Goal: Task Accomplishment & Management: Use online tool/utility

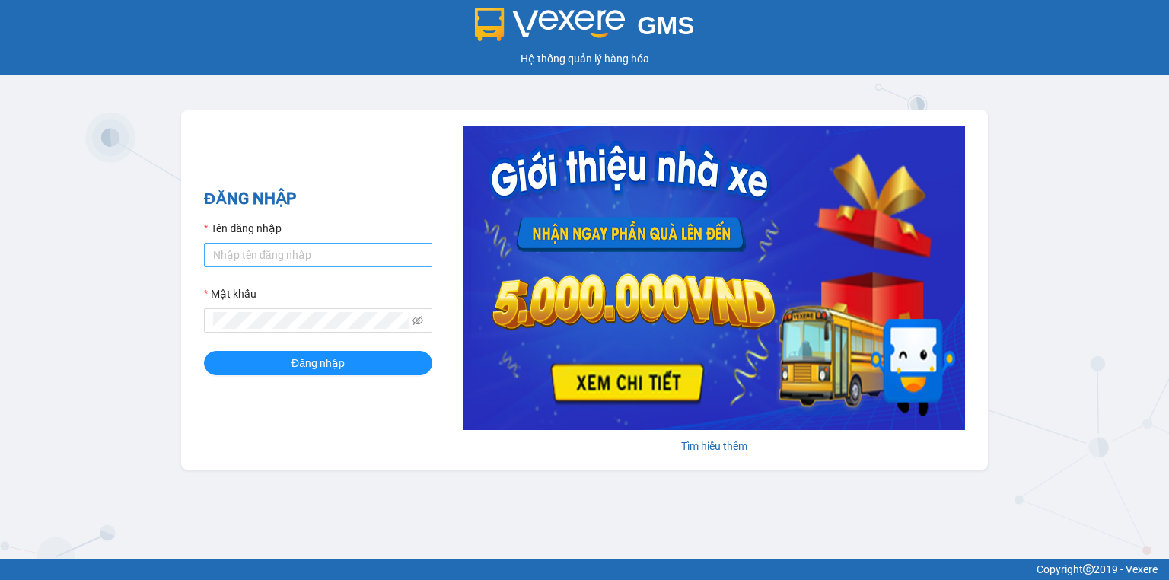
type input "trang.nhuquynh"
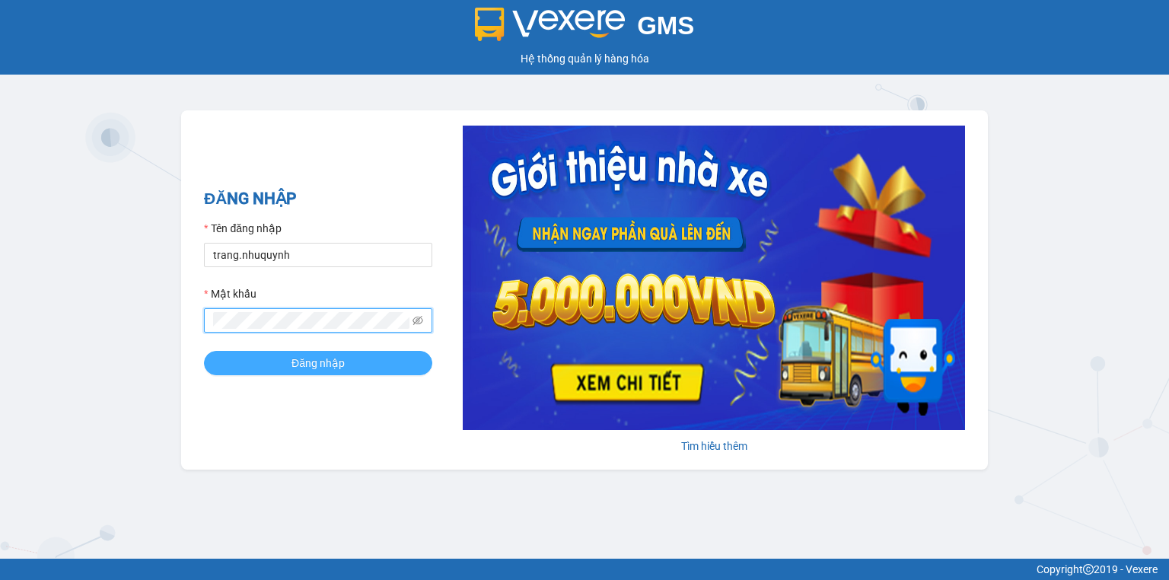
click at [298, 358] on span "Đăng nhập" at bounding box center [317, 363] width 53 height 17
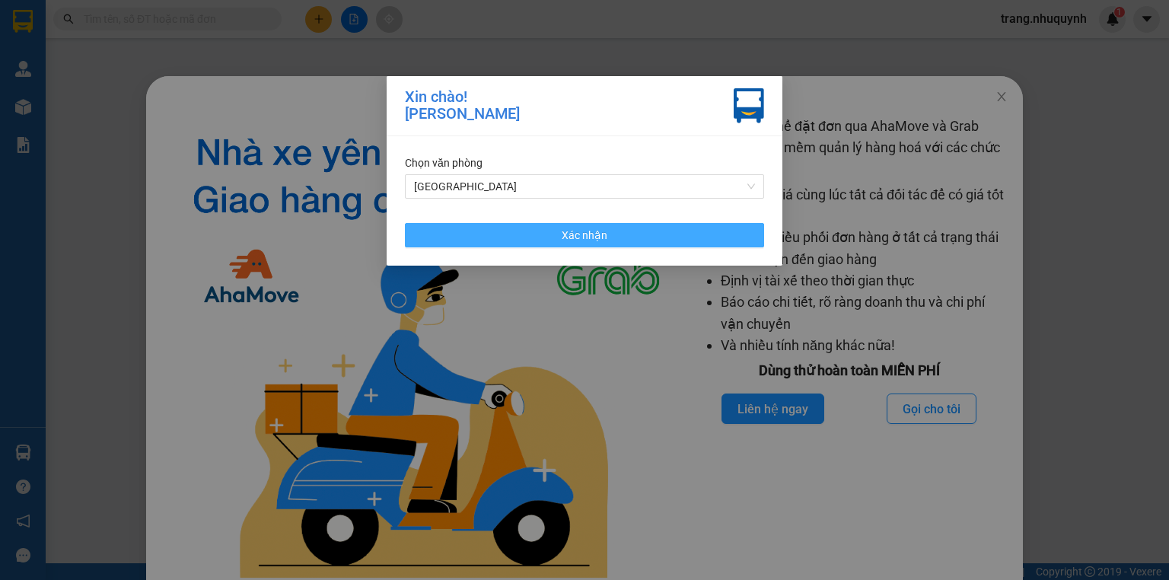
click at [566, 234] on span "Xác nhận" at bounding box center [585, 235] width 46 height 17
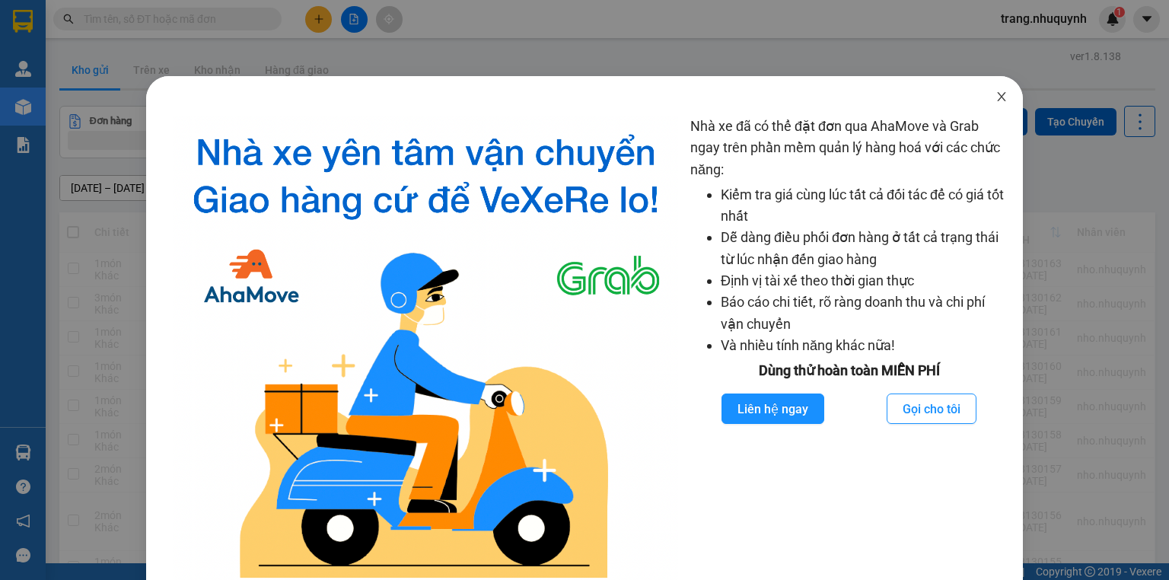
click at [990, 88] on span "Close" at bounding box center [1001, 97] width 43 height 43
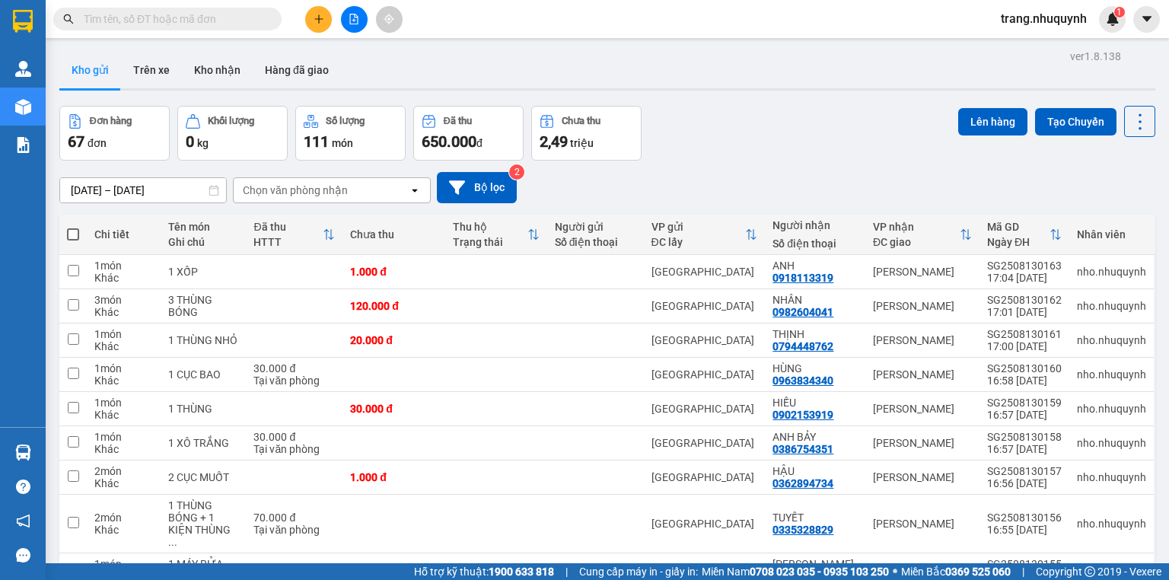
click at [350, 24] on icon "file-add" at bounding box center [354, 19] width 8 height 11
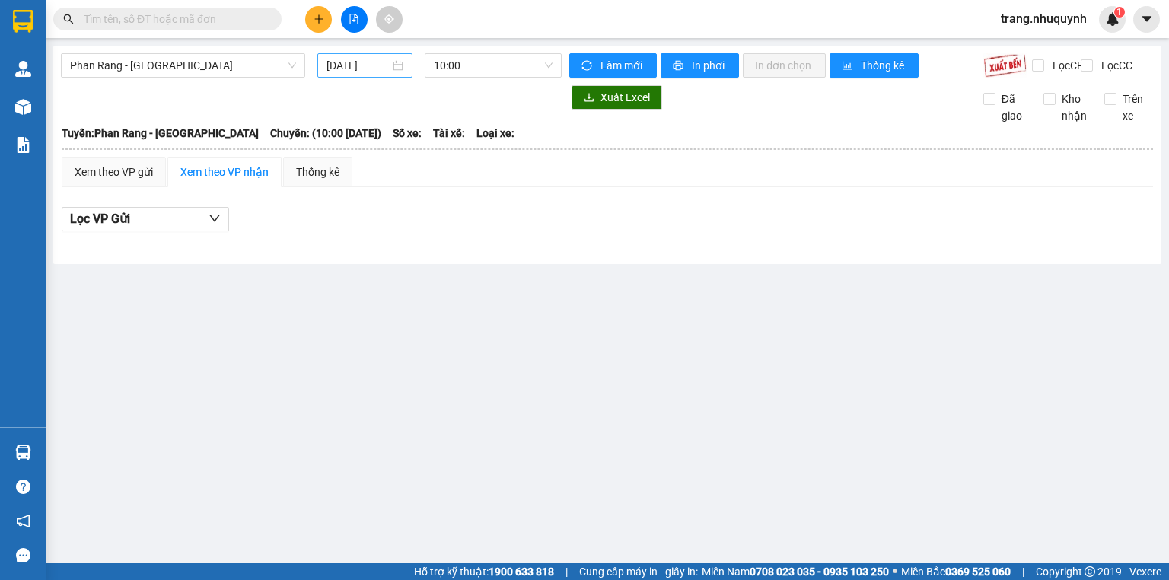
click at [347, 63] on input "[DATE]" at bounding box center [357, 65] width 62 height 17
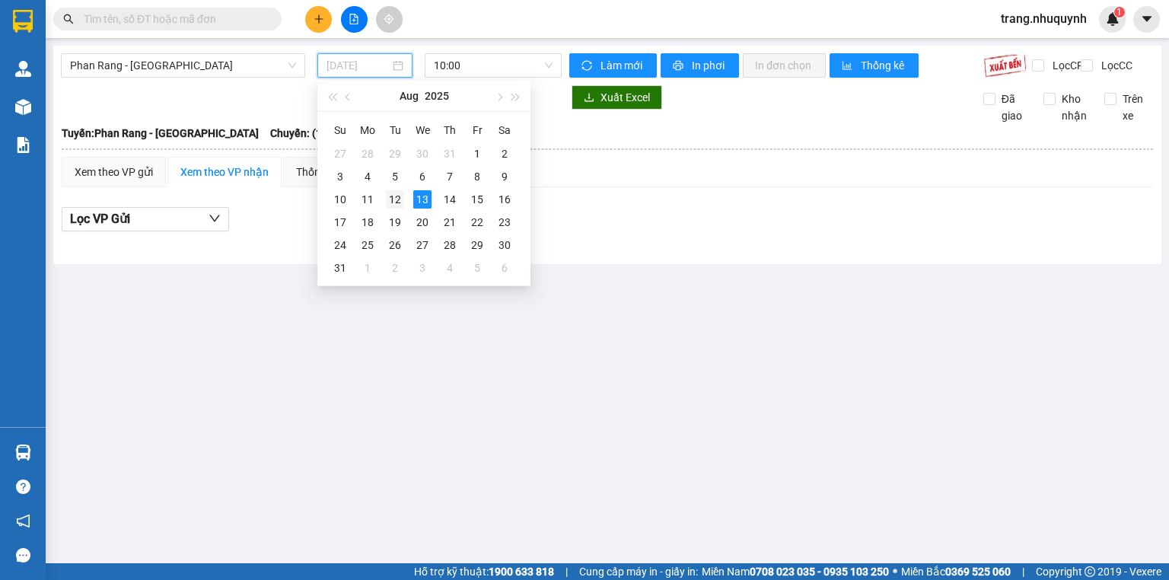
click at [397, 198] on div "12" at bounding box center [395, 199] width 18 height 18
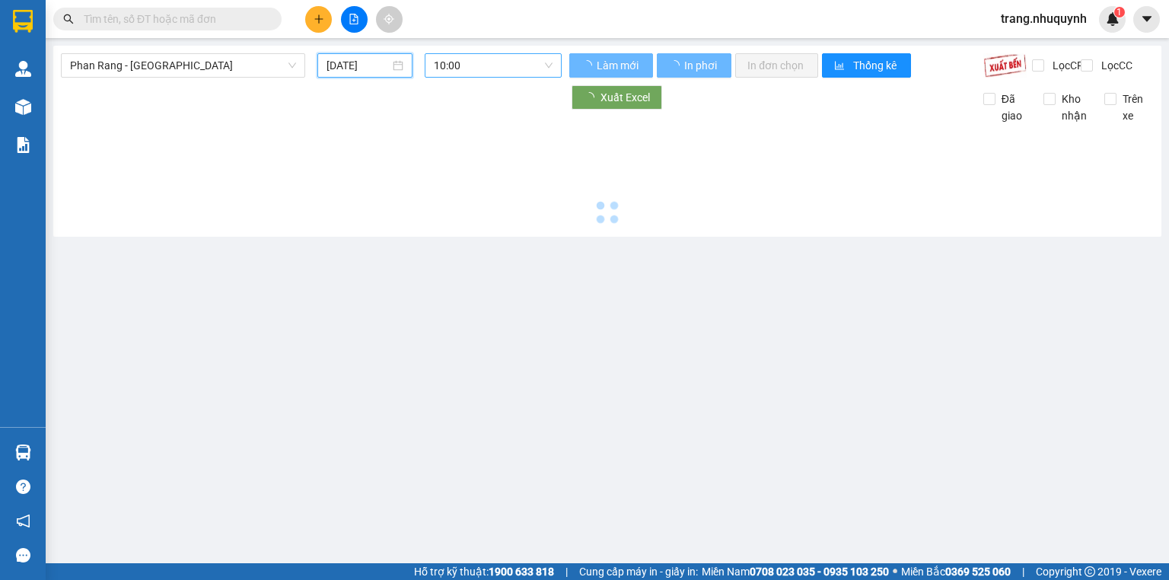
type input "[DATE]"
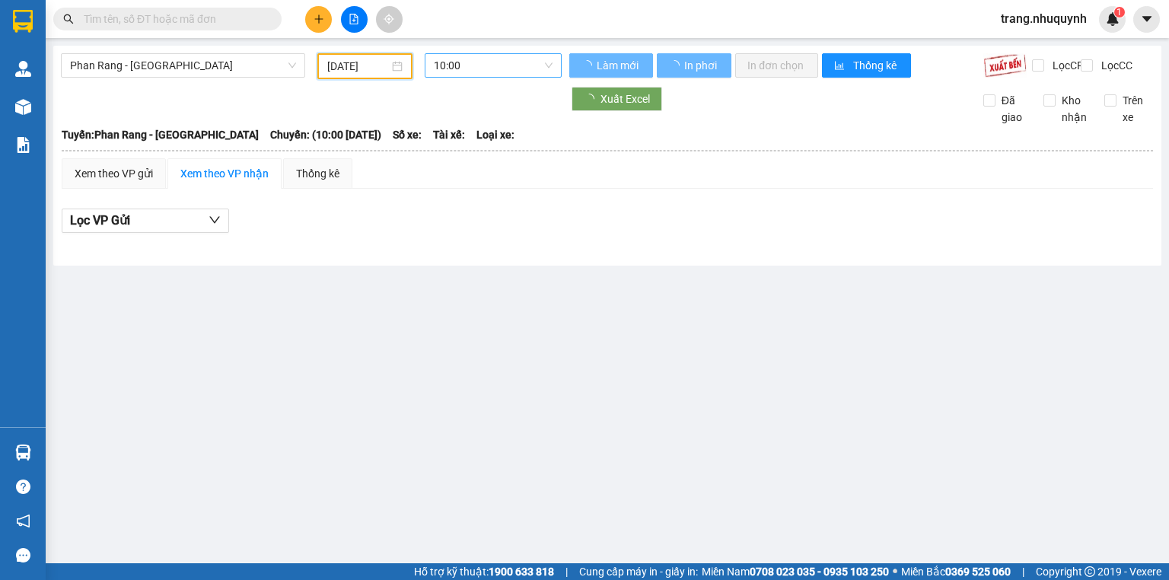
click at [484, 74] on span "10:00" at bounding box center [493, 65] width 119 height 23
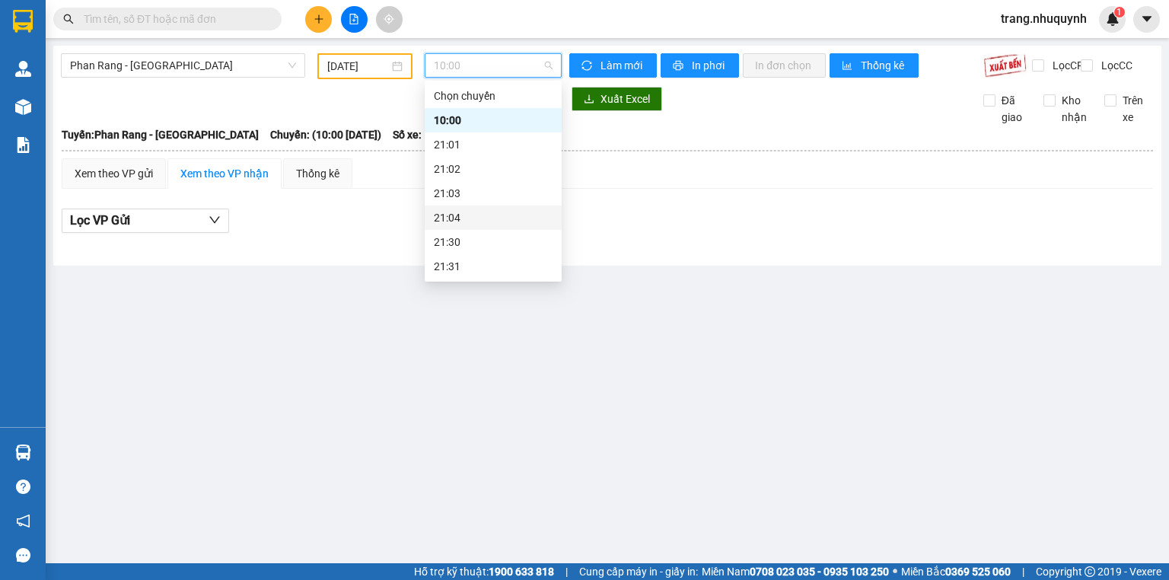
scroll to position [73, 0]
click at [457, 207] on div "22:00" at bounding box center [493, 217] width 137 height 24
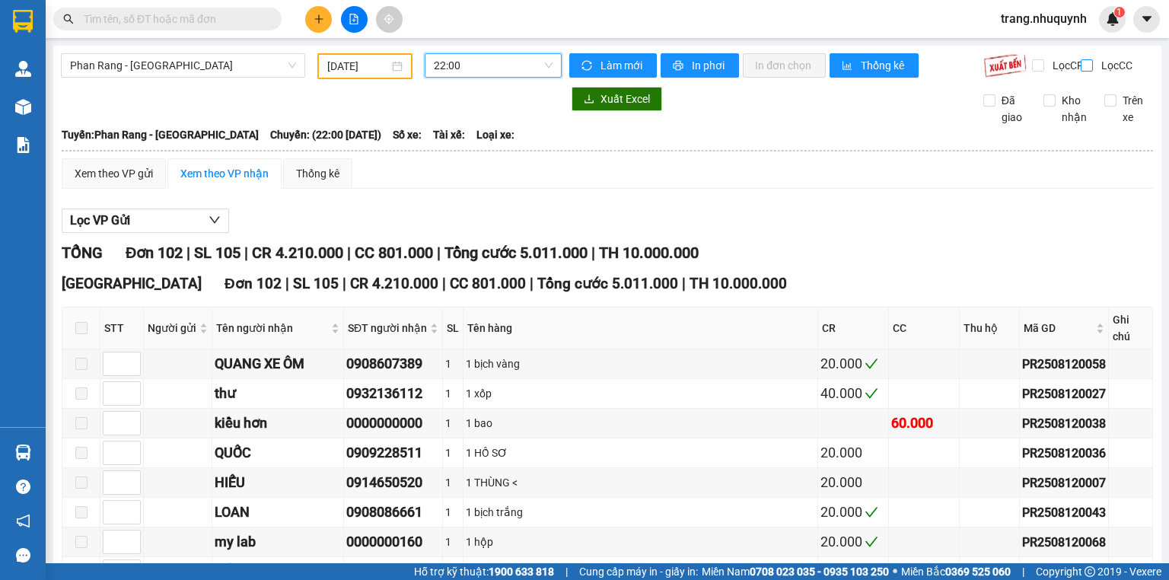
click at [1081, 59] on input "Lọc CC" at bounding box center [1088, 65] width 14 height 12
checkbox input "true"
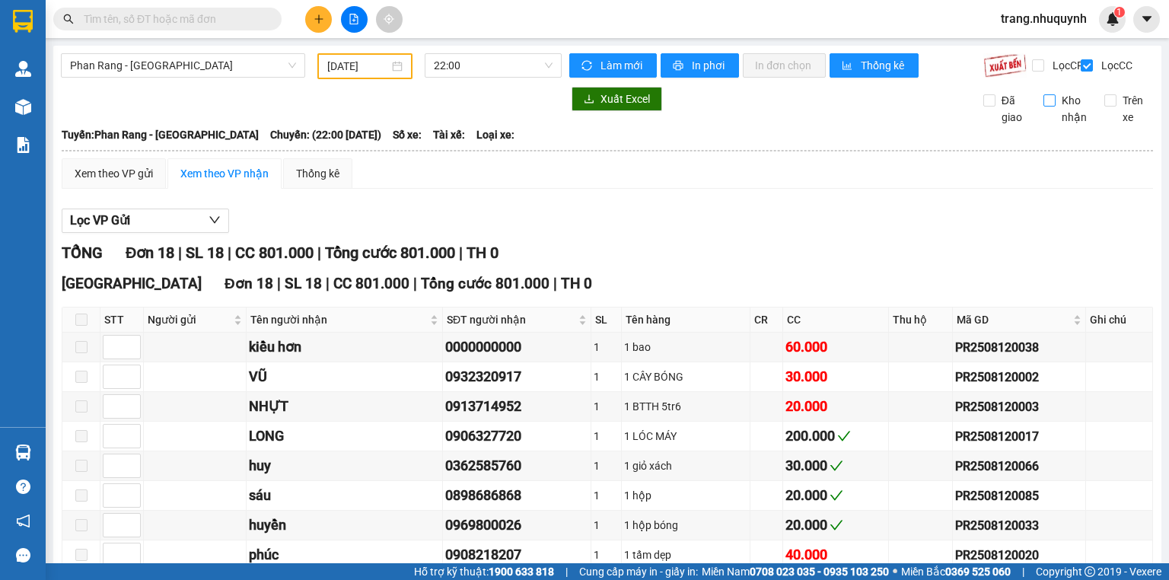
click at [1043, 107] on input "Kho nhận" at bounding box center [1049, 100] width 12 height 12
checkbox input "true"
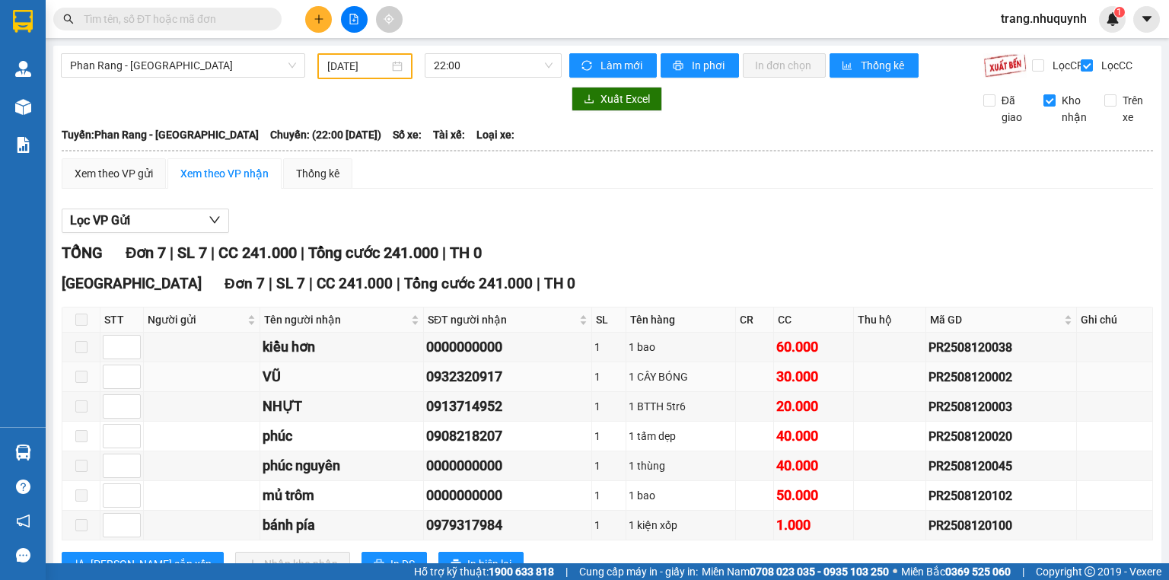
scroll to position [62, 0]
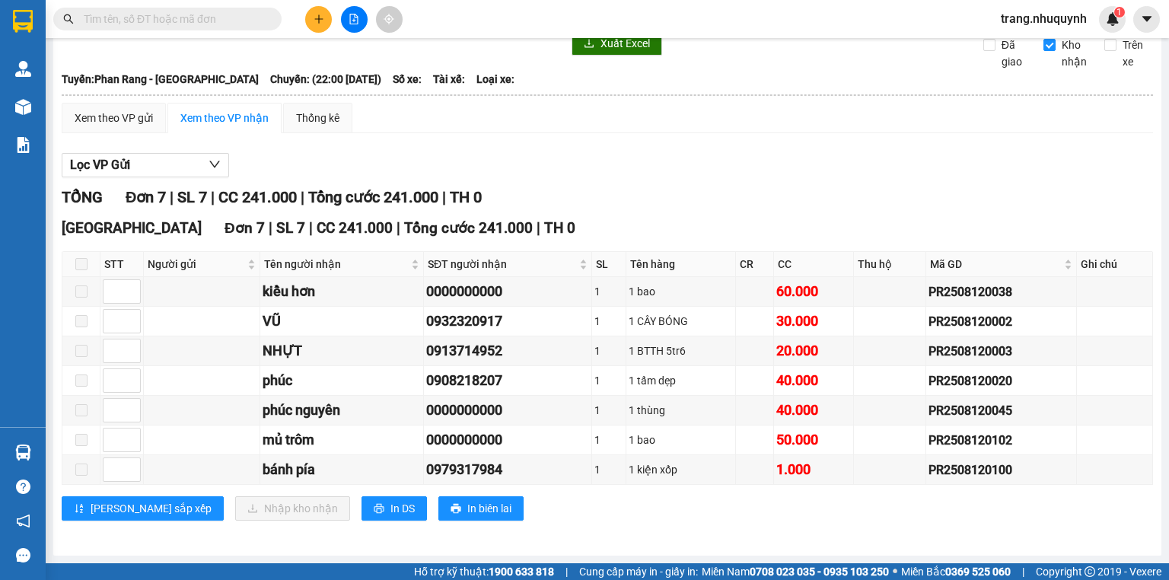
click at [609, 517] on div "[PERSON_NAME] sắp xếp Nhập kho nhận In DS In biên lai" at bounding box center [607, 508] width 1091 height 24
click at [589, 529] on div "[GEOGRAPHIC_DATA] 7 | SL 7 | CC 241.000 | Tổng cước 241.000 | TH 0 STT Người gử…" at bounding box center [607, 374] width 1091 height 315
click at [586, 530] on div "[GEOGRAPHIC_DATA] 7 | SL 7 | CC 241.000 | Tổng cước 241.000 | TH 0 STT Người gử…" at bounding box center [607, 374] width 1091 height 315
click at [796, 207] on div "TỔNG Đơn 7 | SL 7 | CC 241.000 | Tổng cước 241.000 | TH 0" at bounding box center [607, 198] width 1091 height 24
click at [918, 161] on div "Lọc VP Gửi" at bounding box center [607, 165] width 1091 height 25
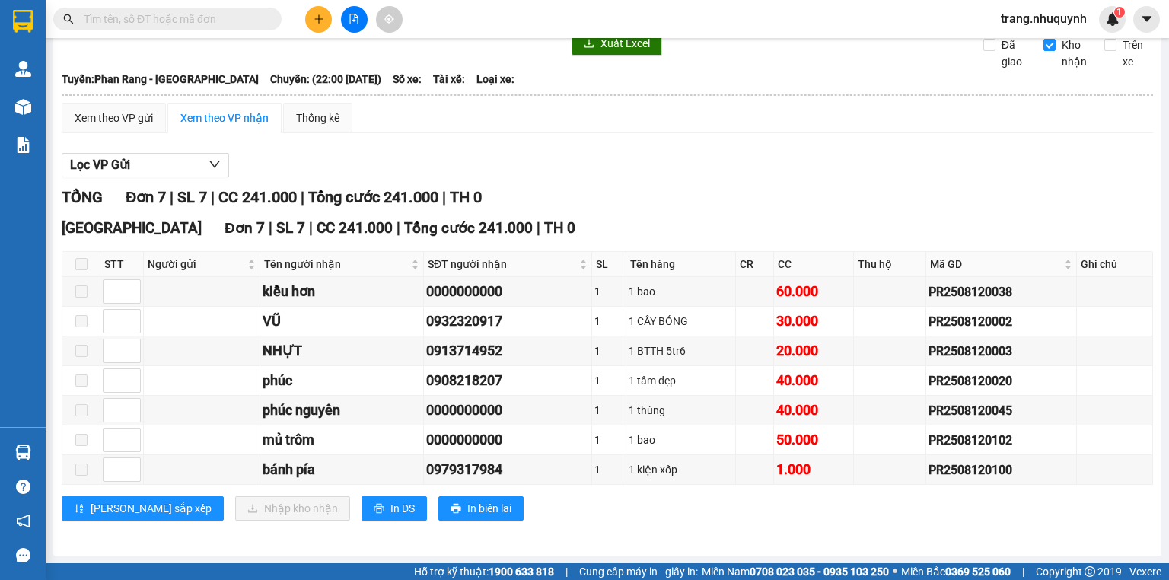
click at [574, 518] on div "[PERSON_NAME] sắp xếp Nhập kho nhận In DS In biên lai" at bounding box center [607, 508] width 1091 height 24
click at [609, 447] on div "1" at bounding box center [609, 439] width 30 height 17
click at [597, 527] on div "[GEOGRAPHIC_DATA] 7 | SL 7 | CC 241.000 | Tổng cước 241.000 | TH 0 STT Người gử…" at bounding box center [607, 374] width 1091 height 315
click at [749, 190] on div "TỔNG Đơn 7 | SL 7 | CC 241.000 | Tổng cước 241.000 | TH 0" at bounding box center [607, 198] width 1091 height 24
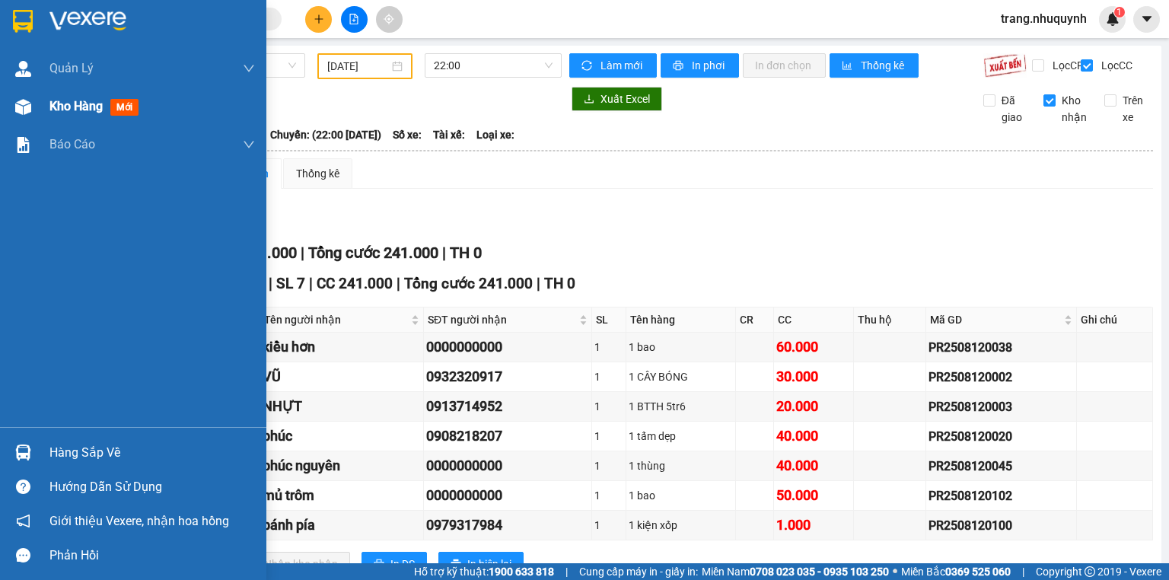
click at [82, 103] on span "Kho hàng" at bounding box center [75, 106] width 53 height 14
